Goal: Task Accomplishment & Management: Manage account settings

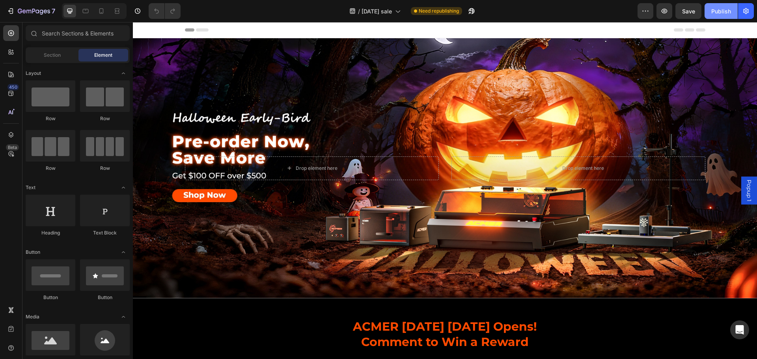
click at [720, 13] on div "Publish" at bounding box center [721, 11] width 20 height 8
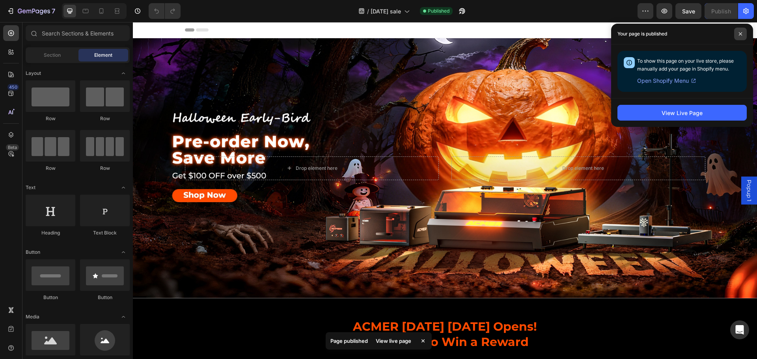
click at [739, 32] on icon at bounding box center [741, 34] width 4 height 4
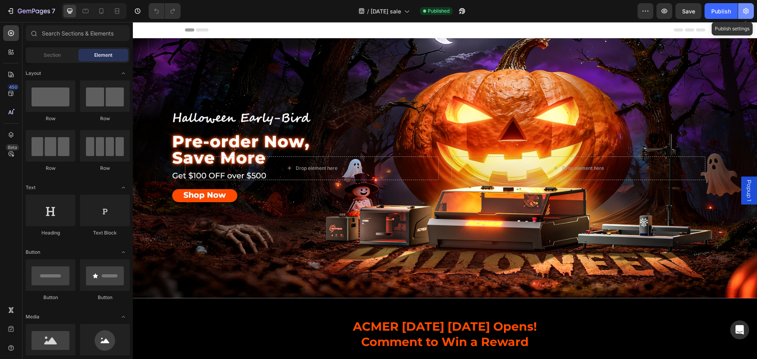
click at [743, 9] on icon "button" at bounding box center [746, 11] width 8 height 8
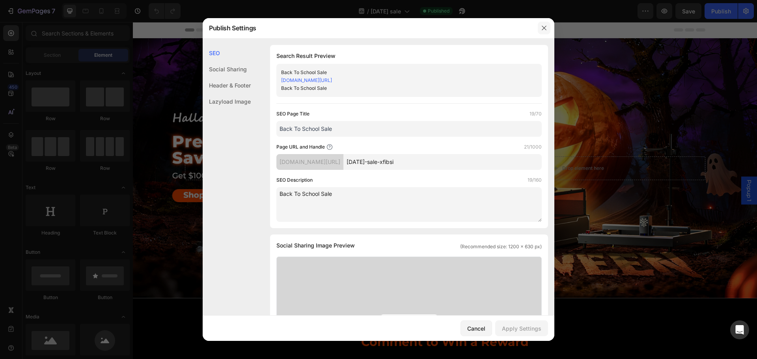
click at [543, 26] on icon "button" at bounding box center [544, 28] width 6 height 6
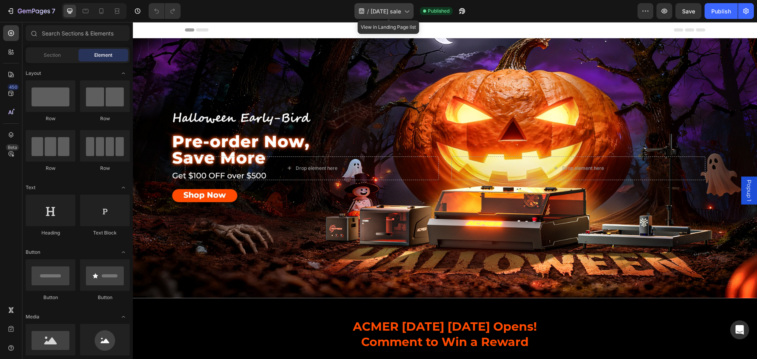
click at [400, 9] on span "[DATE] sale" at bounding box center [386, 11] width 30 height 8
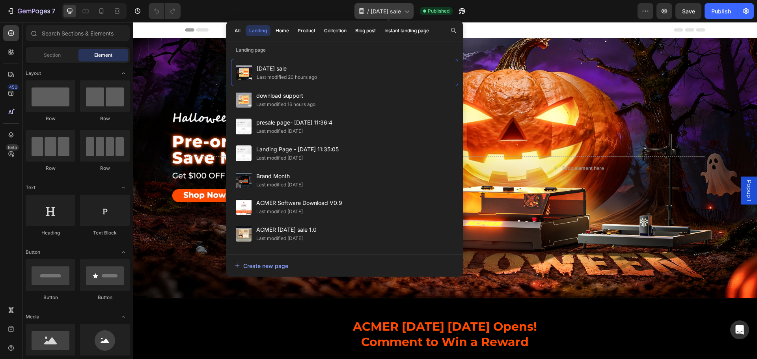
click at [411, 10] on icon at bounding box center [407, 11] width 8 height 8
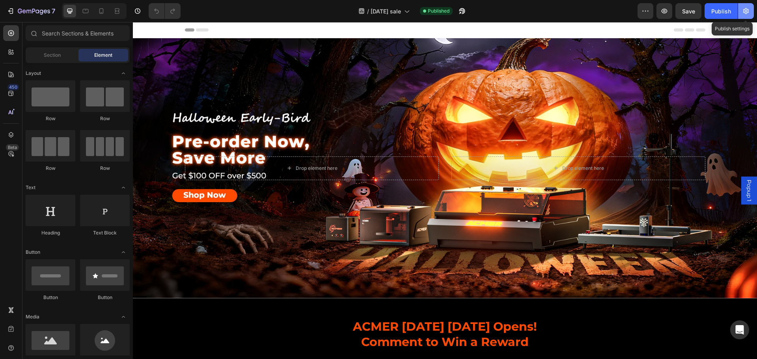
click at [746, 11] on icon "button" at bounding box center [746, 11] width 2 height 2
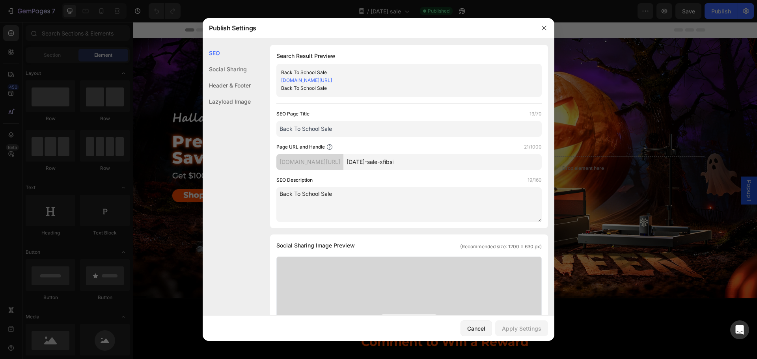
click at [335, 129] on input "Back To School Sale" at bounding box center [408, 129] width 265 height 16
drag, startPoint x: 307, startPoint y: 26, endPoint x: 470, endPoint y: 51, distance: 164.5
click at [473, 55] on div "Publish Settings SEO Social Sharing Header & Footer Lazyload Image SEO Search R…" at bounding box center [379, 179] width 352 height 323
click at [543, 28] on icon "button" at bounding box center [544, 28] width 6 height 6
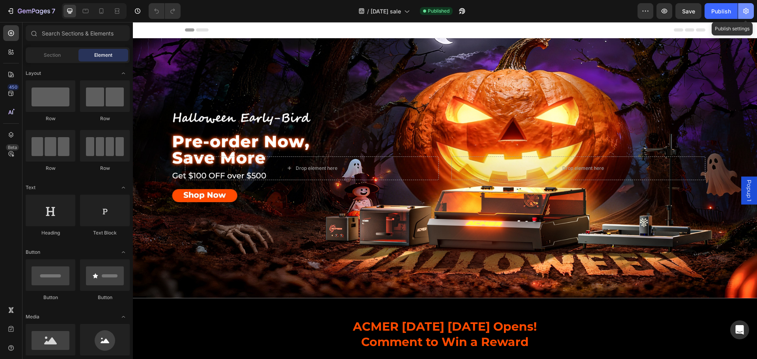
click at [743, 11] on icon "button" at bounding box center [746, 11] width 8 height 8
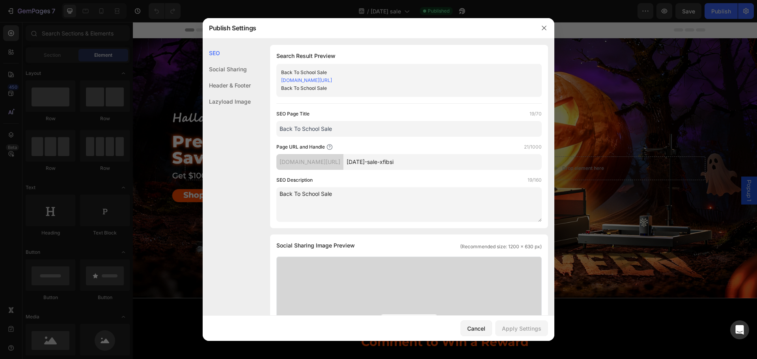
click at [344, 127] on input "Back To School Sale" at bounding box center [408, 129] width 265 height 16
drag, startPoint x: 344, startPoint y: 128, endPoint x: 234, endPoint y: 131, distance: 109.3
click at [234, 131] on div "SEO Social Sharing Header & Footer Lazyload Image SEO Search Result Preview Bac…" at bounding box center [379, 359] width 352 height 628
paste input "Halloween s"
type input "[DATE] sale"
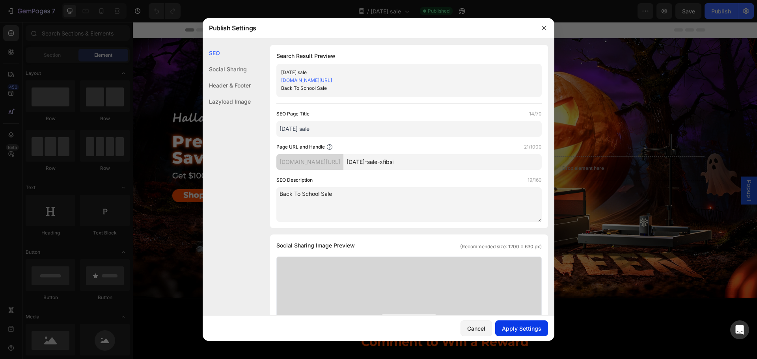
click at [527, 330] on div "Apply Settings" at bounding box center [521, 329] width 39 height 8
click at [317, 89] on div "Back To School Sale" at bounding box center [402, 88] width 243 height 8
click at [546, 26] on icon "button" at bounding box center [544, 28] width 6 height 6
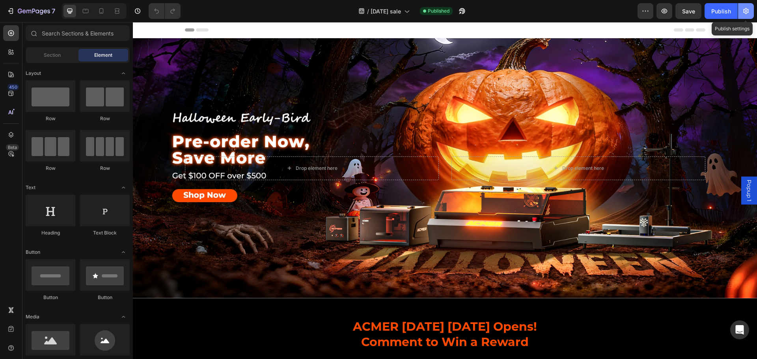
click at [743, 12] on icon "button" at bounding box center [746, 11] width 8 height 8
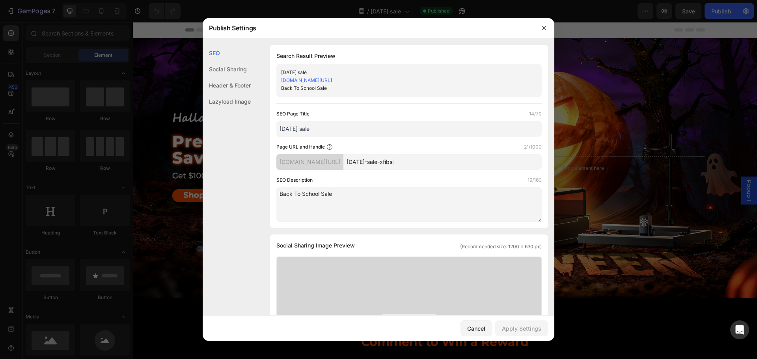
click at [317, 89] on div "Back To School Sale" at bounding box center [402, 88] width 243 height 8
drag, startPoint x: 356, startPoint y: 196, endPoint x: 253, endPoint y: 196, distance: 102.5
click at [254, 196] on div "SEO Search Result Preview Halloween sale acmer-4732.myshopify.com/pages/hallowe…" at bounding box center [379, 359] width 352 height 628
paste textarea "Halloween s"
type textarea "[DATE] sale"
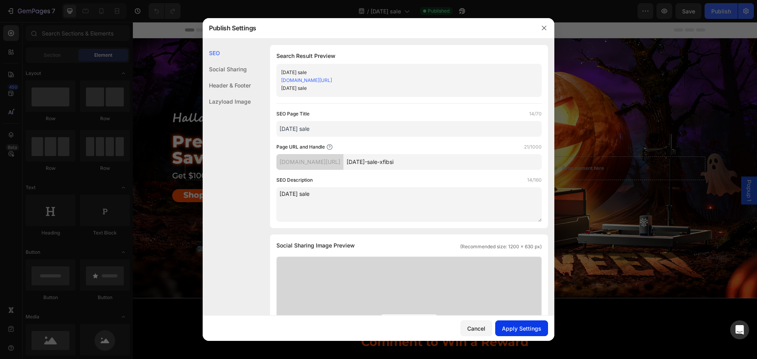
click at [527, 328] on div "Apply Settings" at bounding box center [521, 329] width 39 height 8
click at [545, 28] on icon "button" at bounding box center [544, 28] width 6 height 6
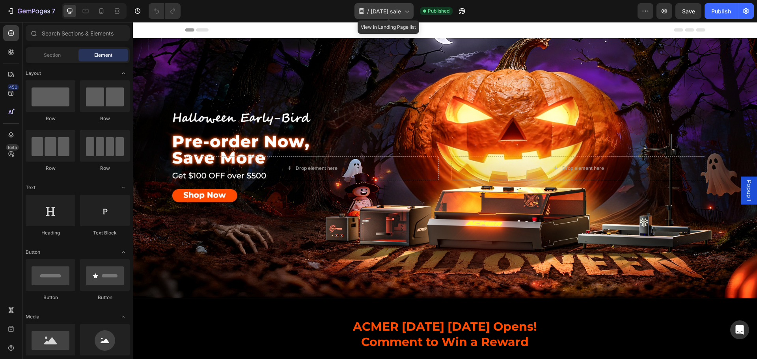
click at [401, 12] on span "[DATE] sale" at bounding box center [386, 11] width 30 height 8
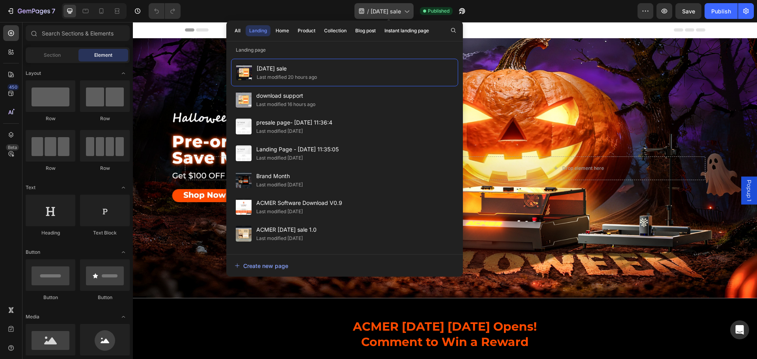
click at [401, 12] on span "[DATE] sale" at bounding box center [386, 11] width 30 height 8
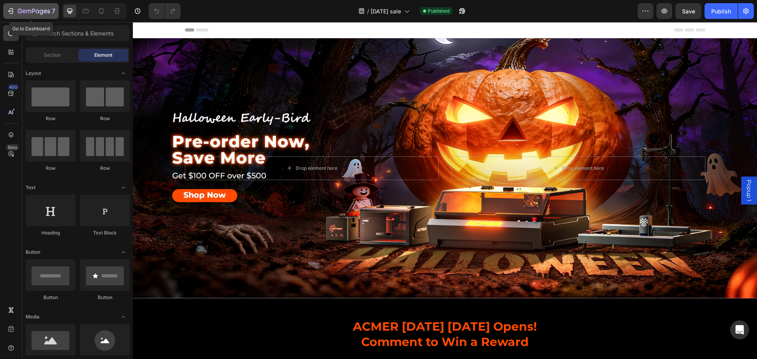
click at [9, 10] on icon "button" at bounding box center [11, 11] width 8 height 8
click at [749, 13] on icon "button" at bounding box center [746, 11] width 8 height 8
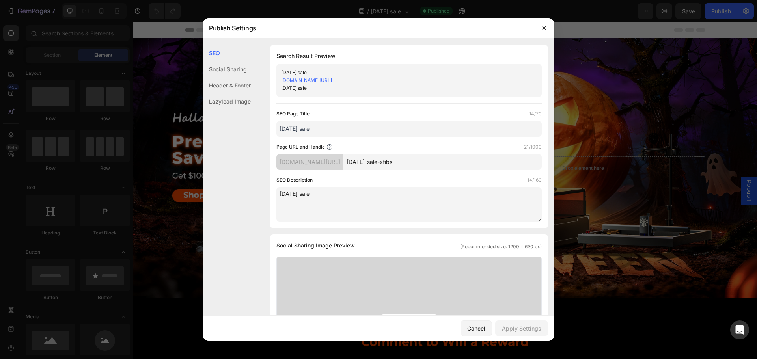
click at [445, 164] on input "halloween-sale-xfibsi" at bounding box center [443, 162] width 198 height 16
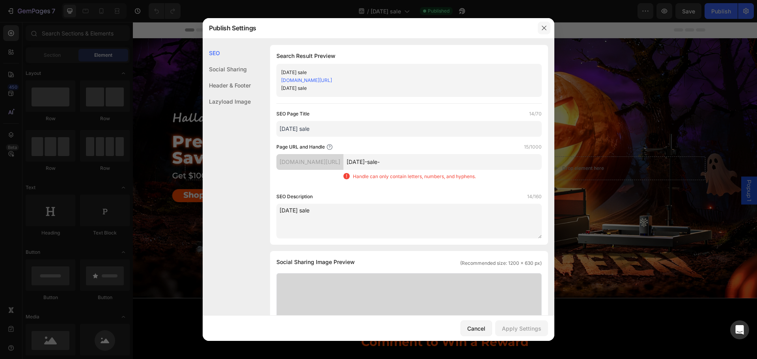
type input "[DATE]-sale-"
click at [546, 25] on icon "button" at bounding box center [544, 28] width 6 height 6
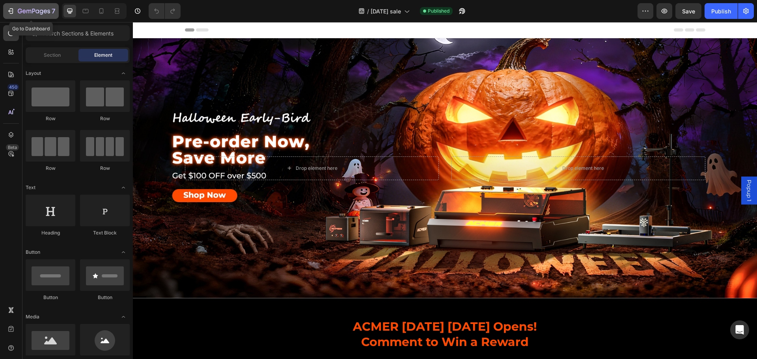
click at [7, 8] on icon "button" at bounding box center [11, 11] width 8 height 8
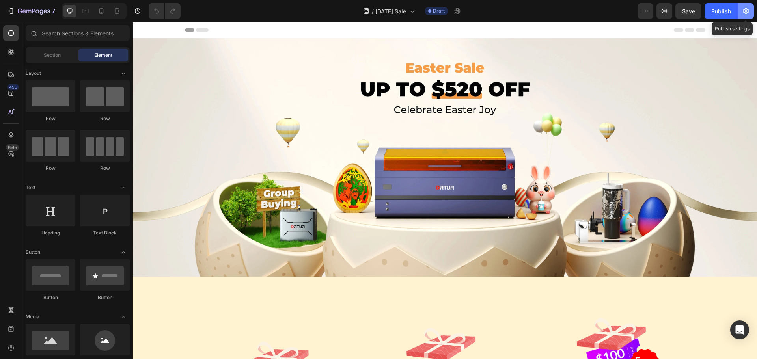
click at [751, 12] on button "button" at bounding box center [746, 11] width 16 height 16
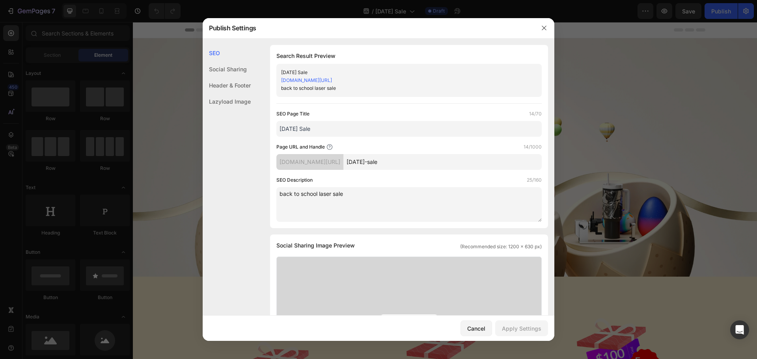
click at [439, 159] on input "[DATE]-sale" at bounding box center [443, 162] width 198 height 16
type input "[DATE]-sale-2024"
click at [522, 329] on div "Apply Settings" at bounding box center [521, 329] width 39 height 8
click at [542, 26] on icon "button" at bounding box center [544, 28] width 6 height 6
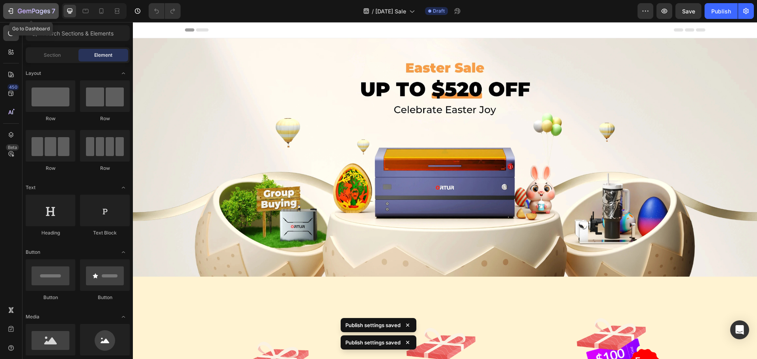
click at [11, 9] on icon "button" at bounding box center [12, 11] width 4 height 6
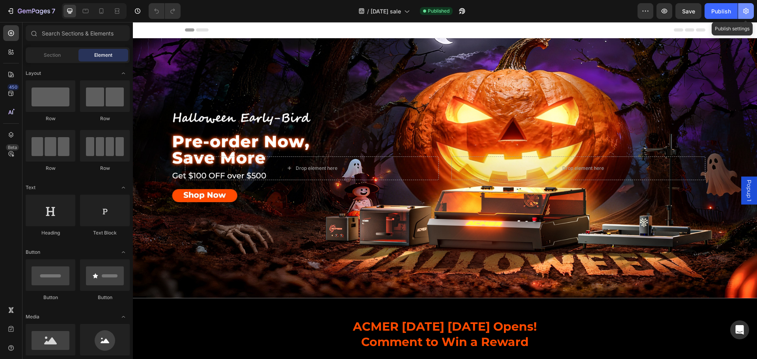
click at [748, 12] on icon "button" at bounding box center [746, 11] width 8 height 8
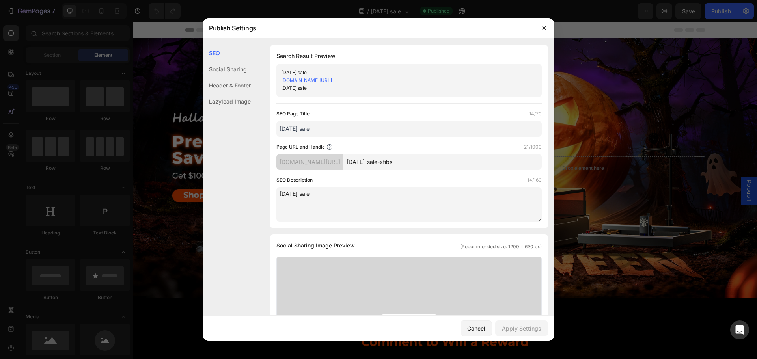
click at [439, 161] on input "[DATE]-sale-xfibsi" at bounding box center [443, 162] width 198 height 16
type input "[DATE]-sale"
click at [531, 327] on div "Apply Settings" at bounding box center [521, 329] width 39 height 8
click at [544, 26] on icon "button" at bounding box center [544, 28] width 6 height 6
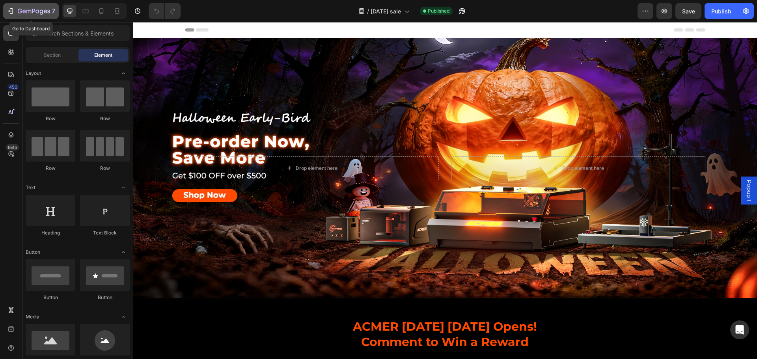
click at [9, 11] on icon "button" at bounding box center [10, 11] width 4 height 2
